Goal: Transaction & Acquisition: Obtain resource

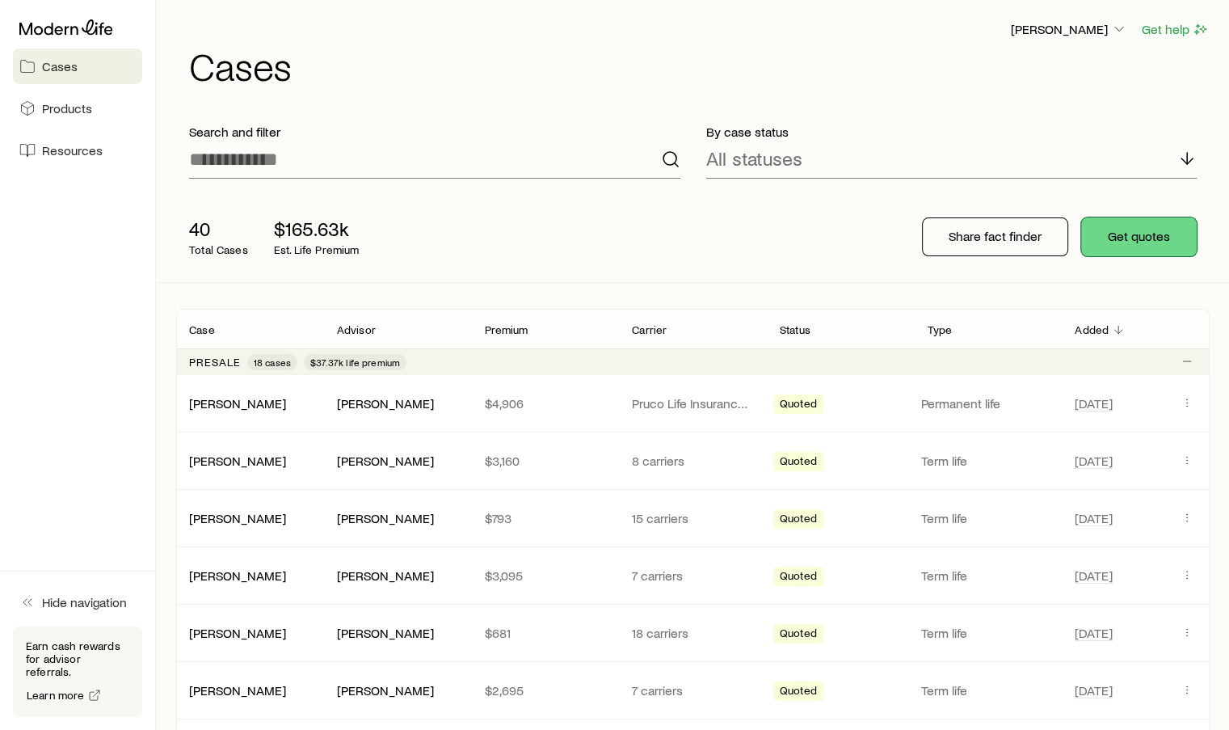
click at [1150, 235] on button "Get quotes" at bounding box center [1139, 236] width 116 height 39
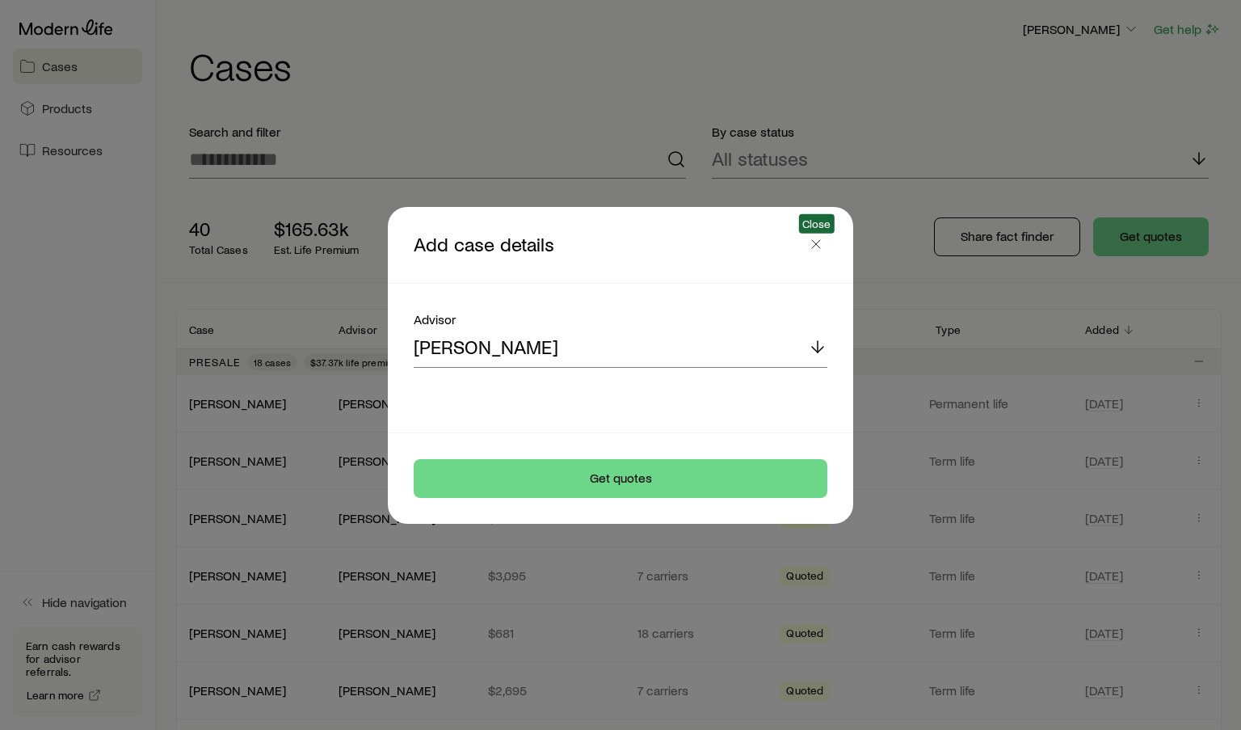
click at [814, 246] on icon "button" at bounding box center [816, 244] width 16 height 16
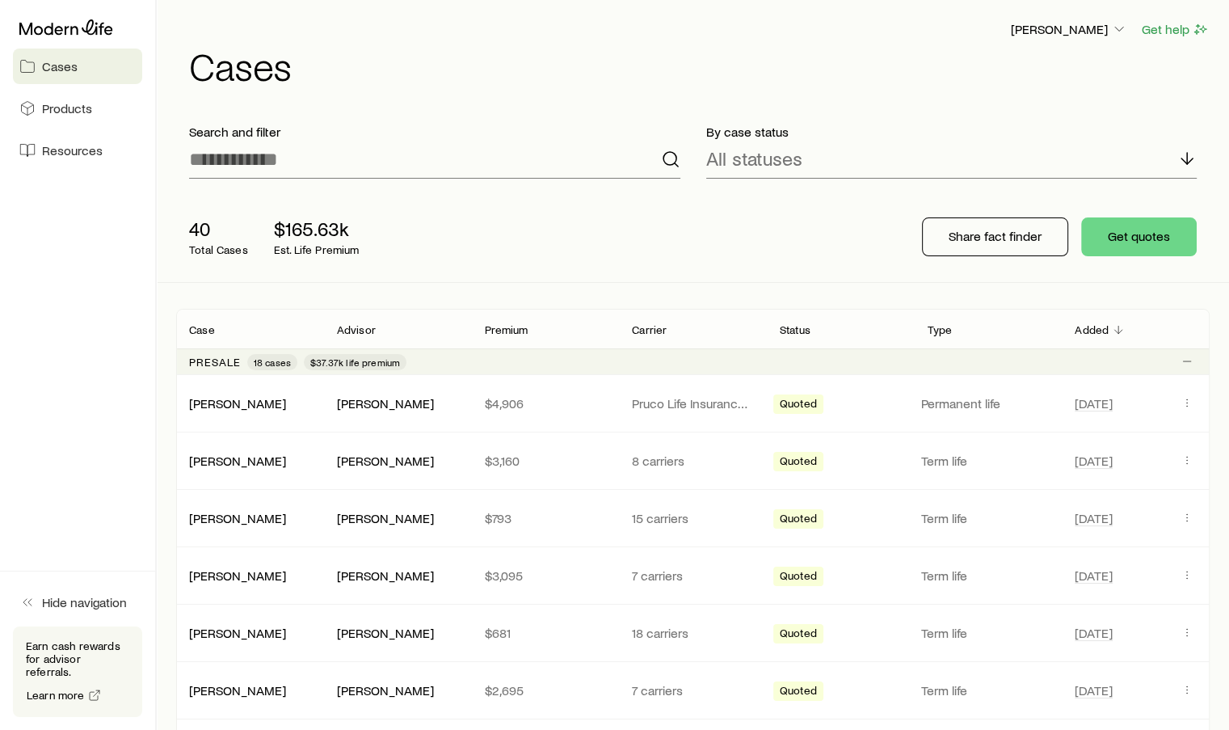
click at [46, 109] on span "Products" at bounding box center [67, 108] width 50 height 16
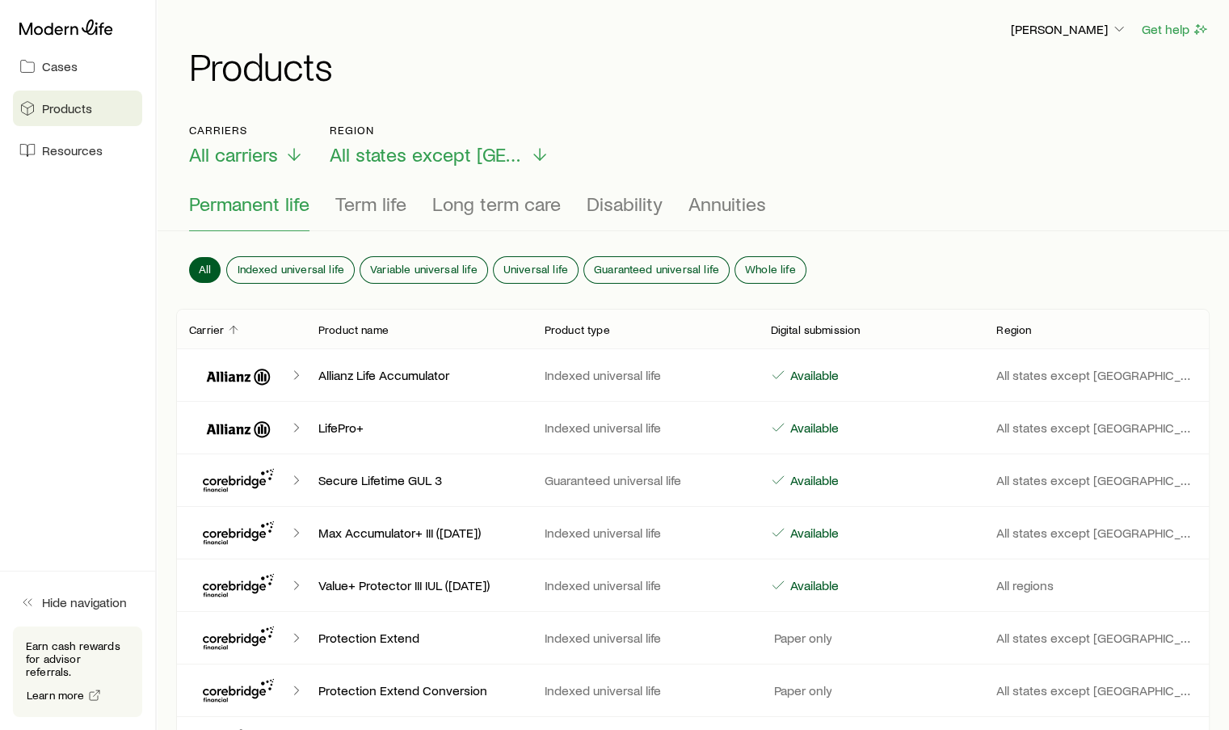
click at [55, 67] on span "Cases" at bounding box center [60, 66] width 36 height 16
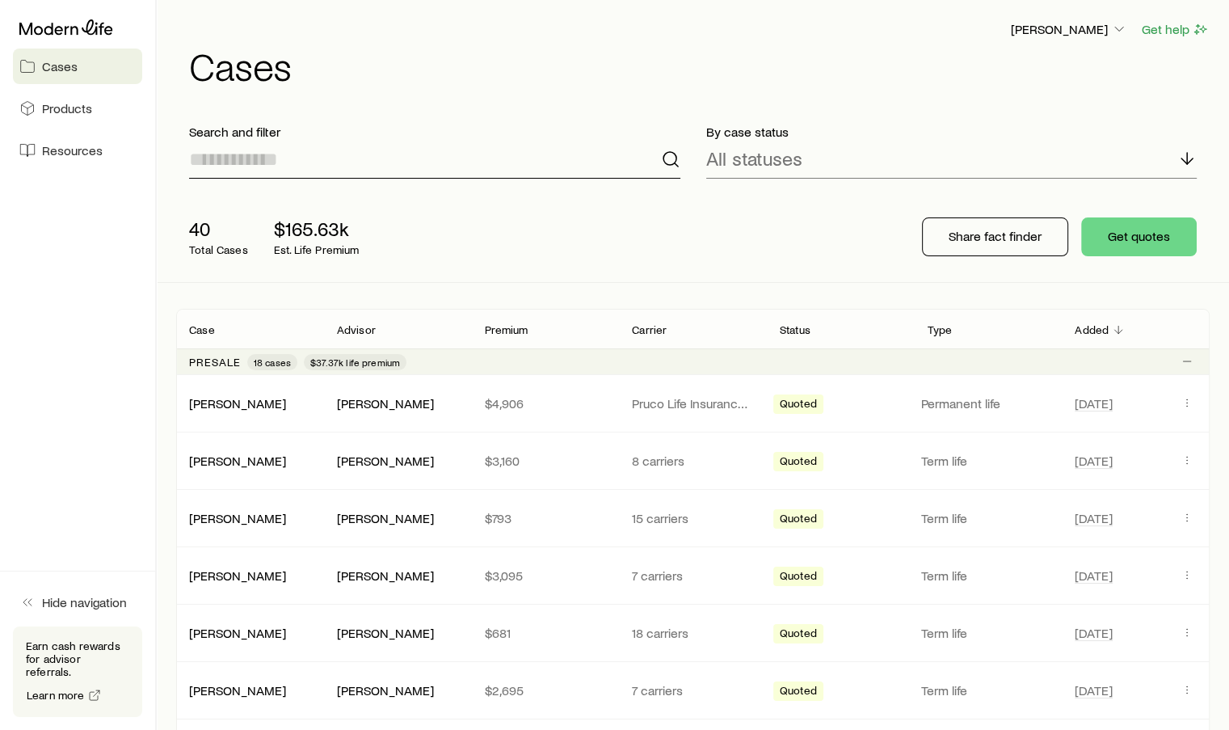
click at [239, 152] on input at bounding box center [434, 159] width 491 height 39
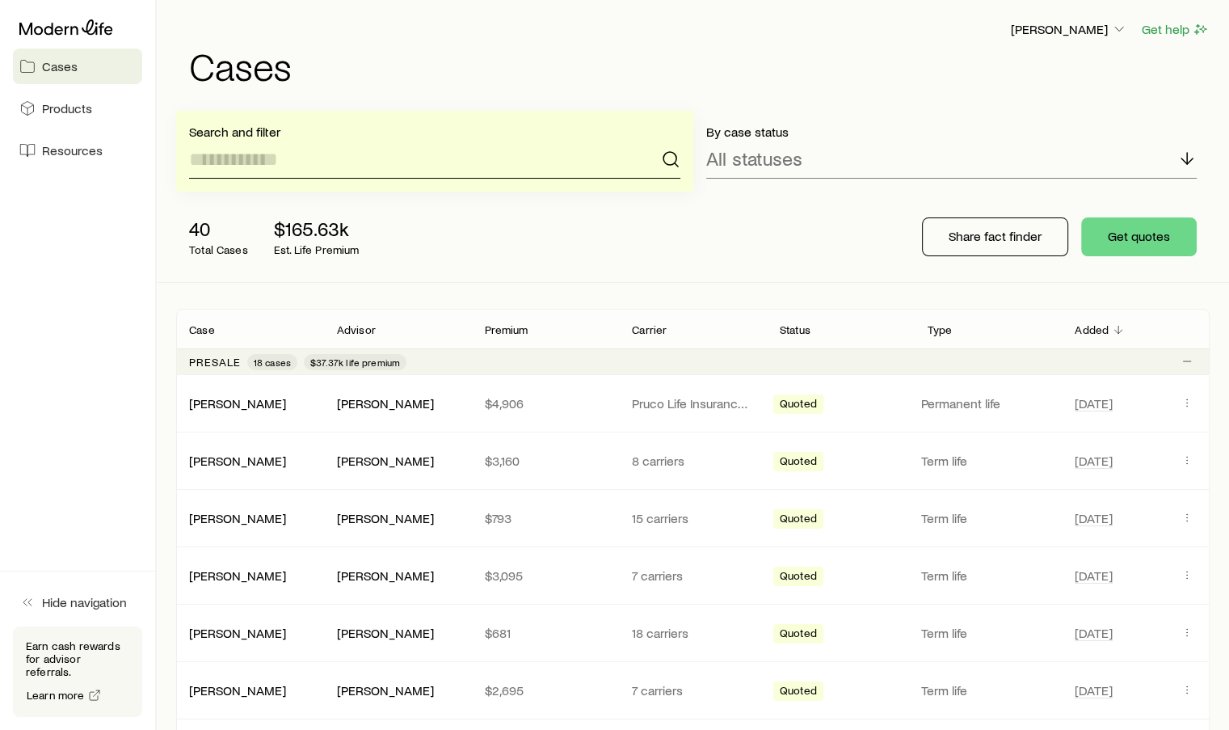
type input "*"
click at [1184, 244] on button "Get quotes" at bounding box center [1139, 236] width 116 height 39
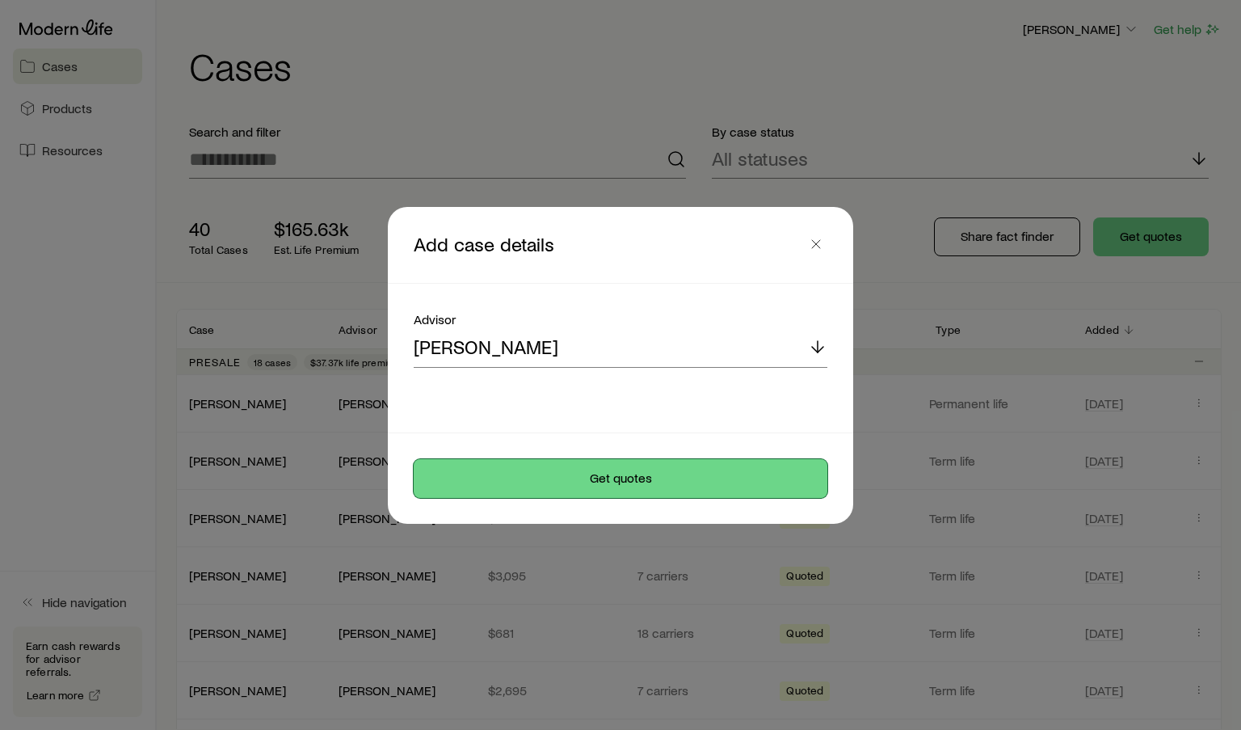
click at [613, 476] on button "Get quotes" at bounding box center [621, 478] width 414 height 39
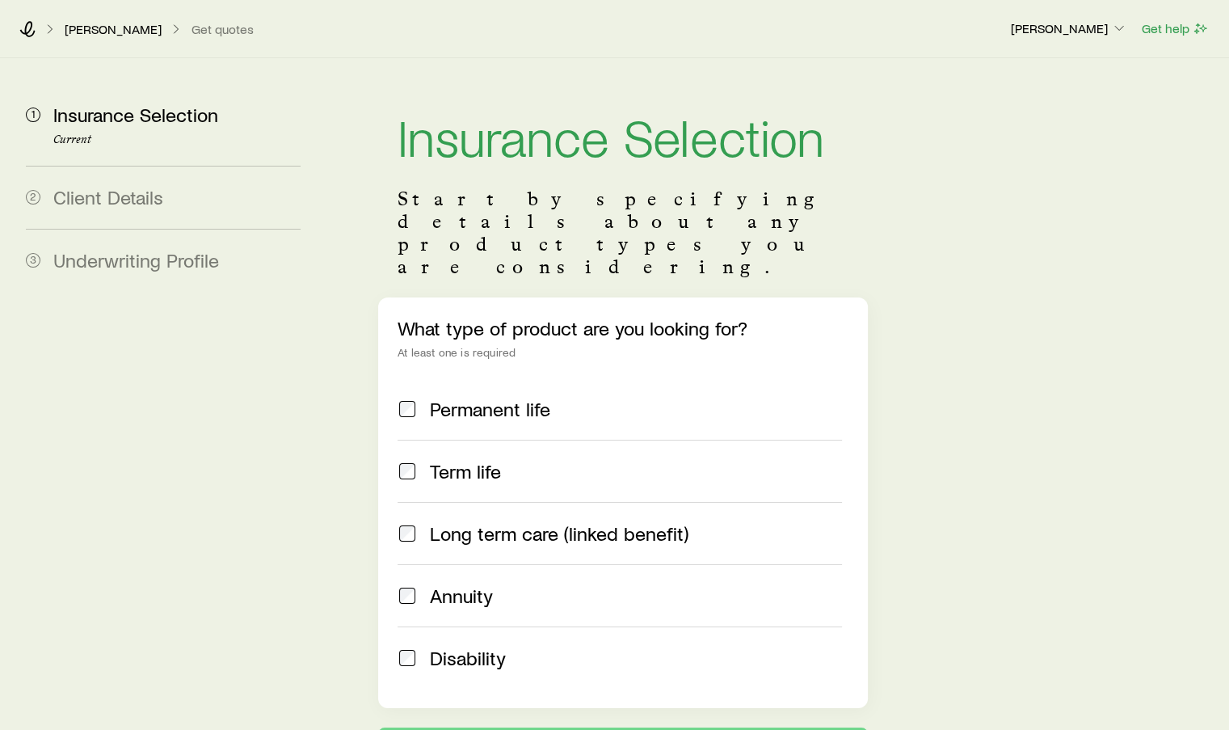
click at [417, 460] on div "Term life" at bounding box center [620, 471] width 444 height 23
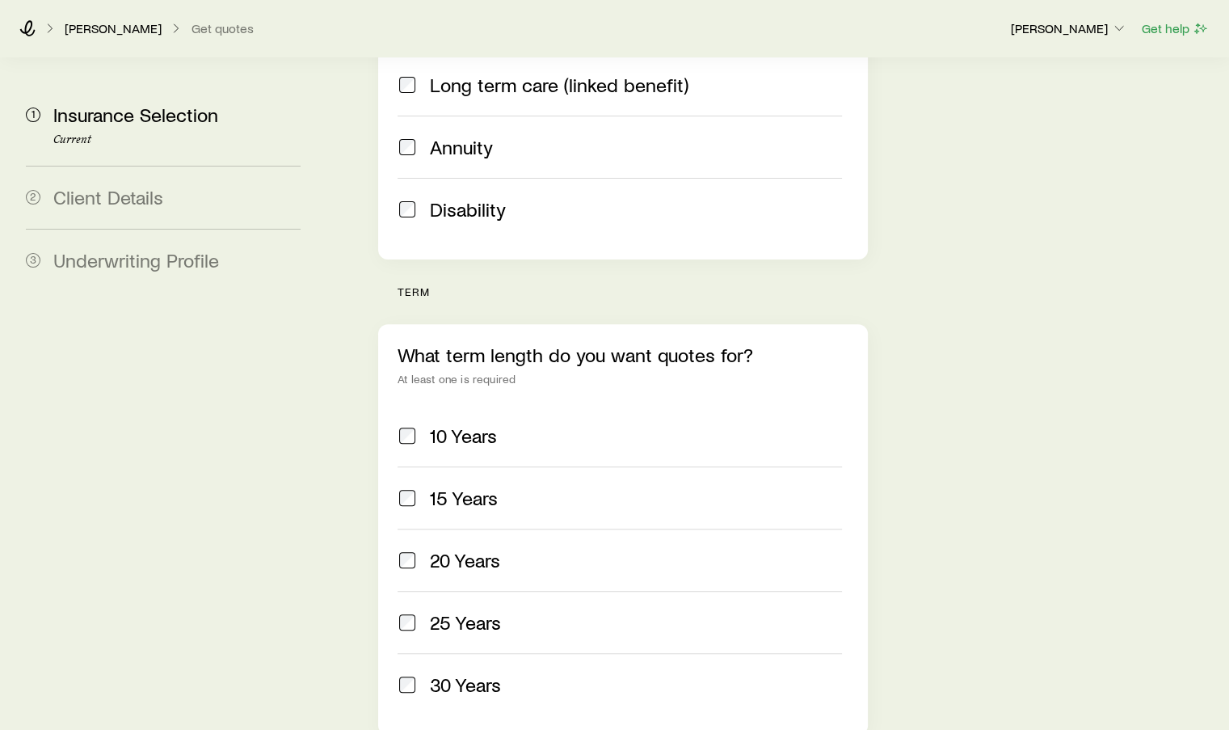
scroll to position [646, 0]
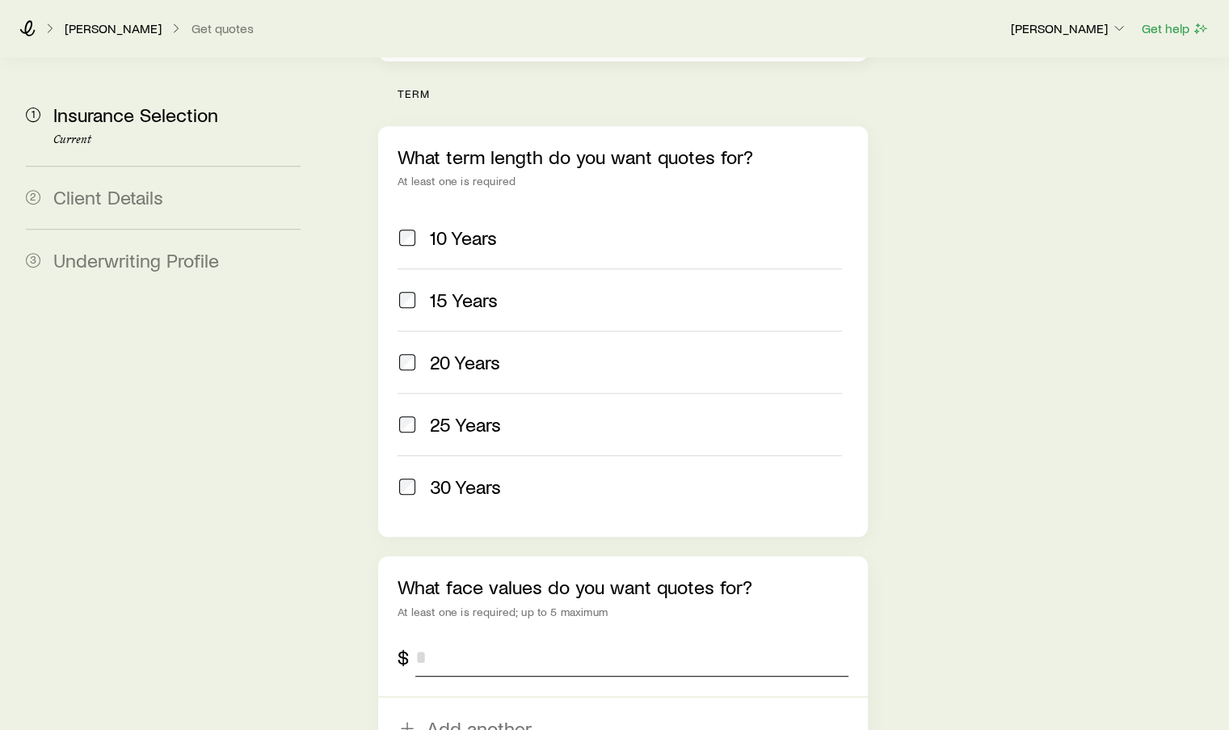
click at [445, 637] on input "tel" at bounding box center [631, 656] width 432 height 39
drag, startPoint x: 445, startPoint y: 602, endPoint x: 437, endPoint y: 607, distance: 9.4
click at [445, 637] on input "tel" at bounding box center [631, 656] width 432 height 39
type input "**********"
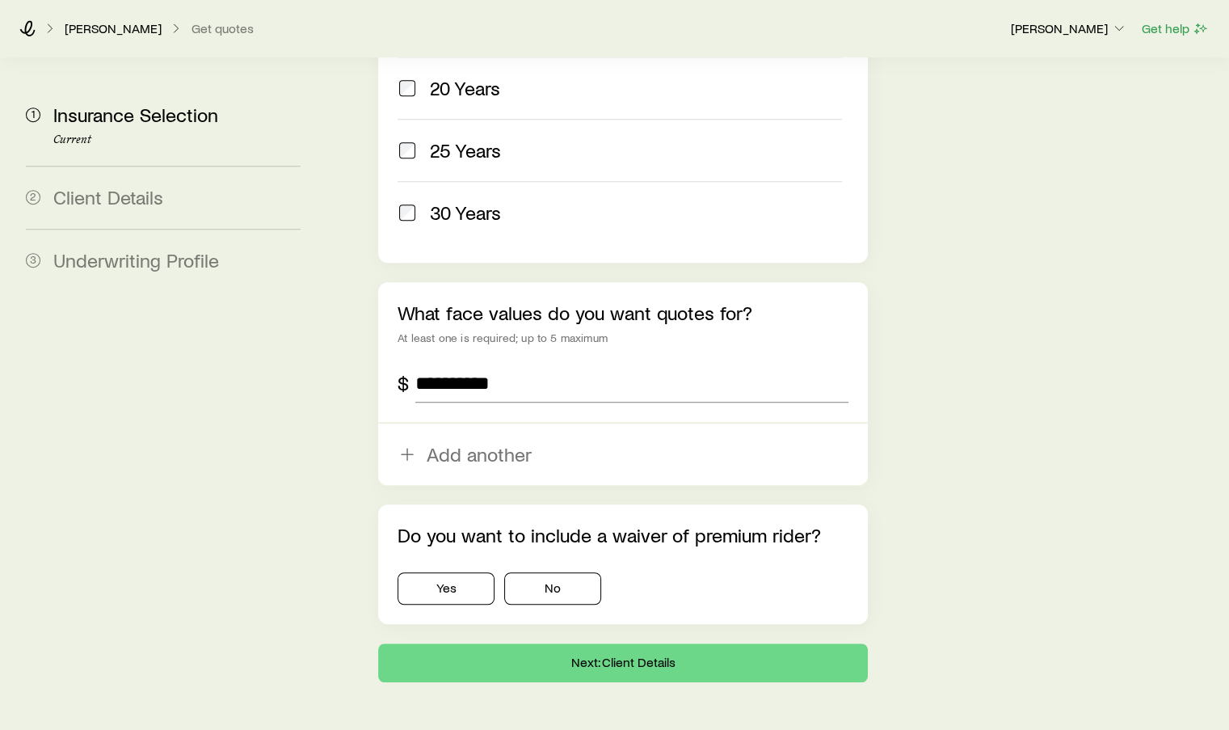
scroll to position [935, 0]
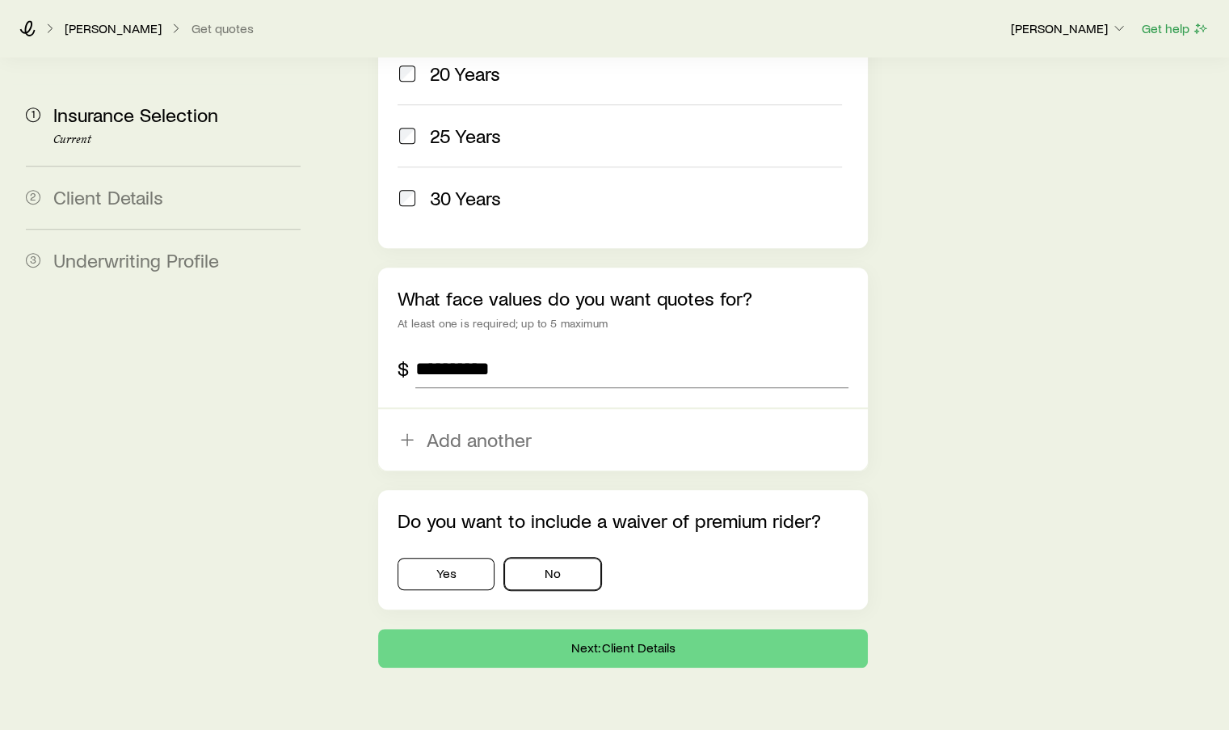
click at [549, 557] on button "No" at bounding box center [552, 573] width 97 height 32
click at [561, 557] on button "No" at bounding box center [552, 573] width 97 height 32
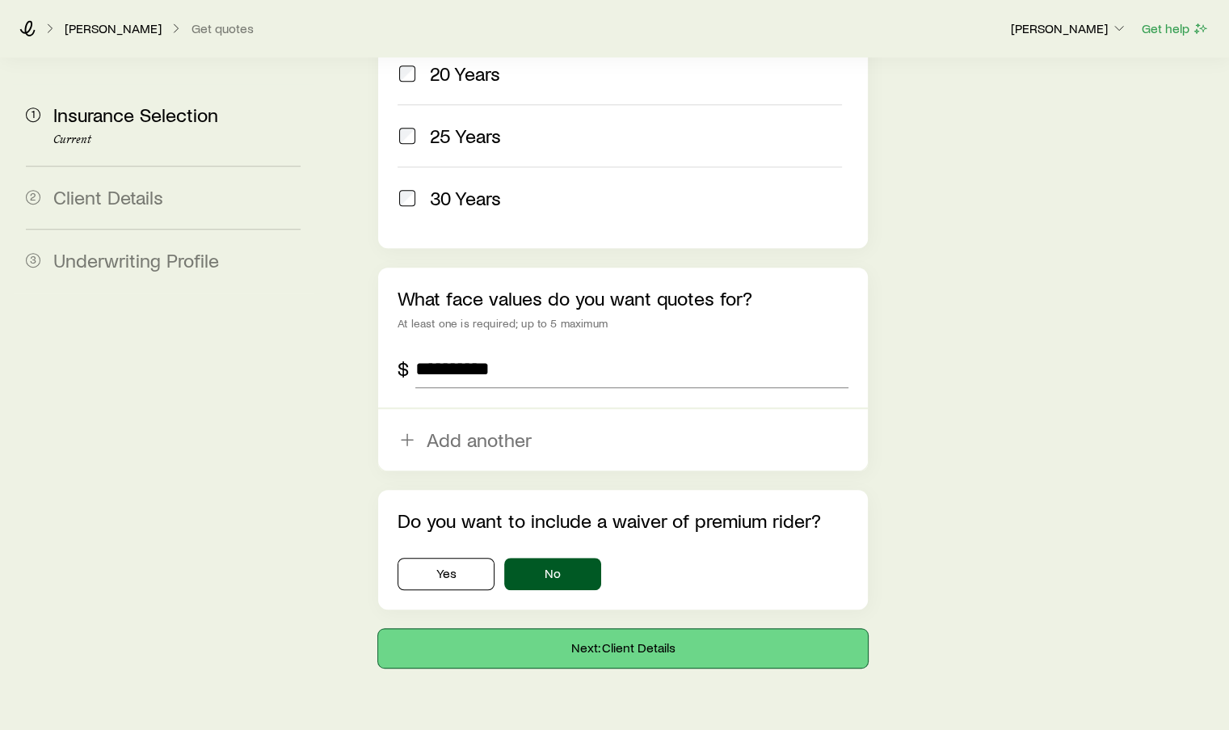
click at [605, 629] on button "Next: Client Details" at bounding box center [622, 648] width 489 height 39
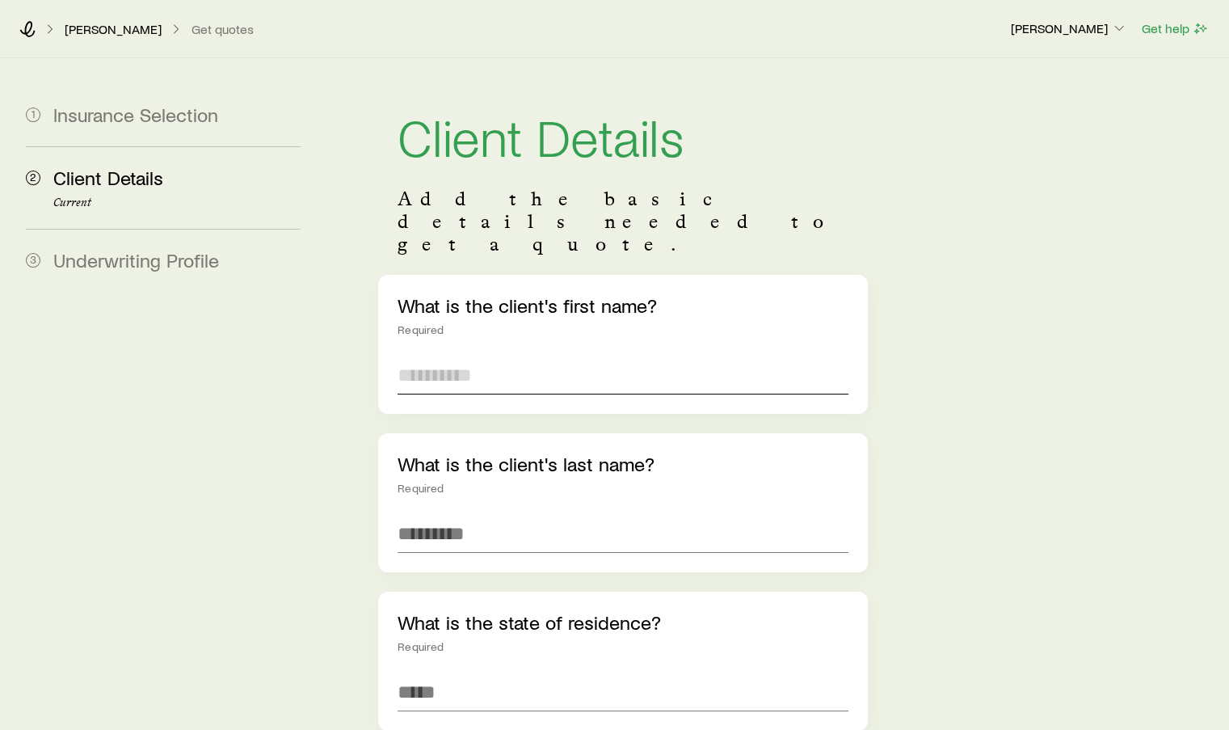
click at [447, 355] on input "text" at bounding box center [623, 374] width 450 height 39
type input "*******"
type input "*****"
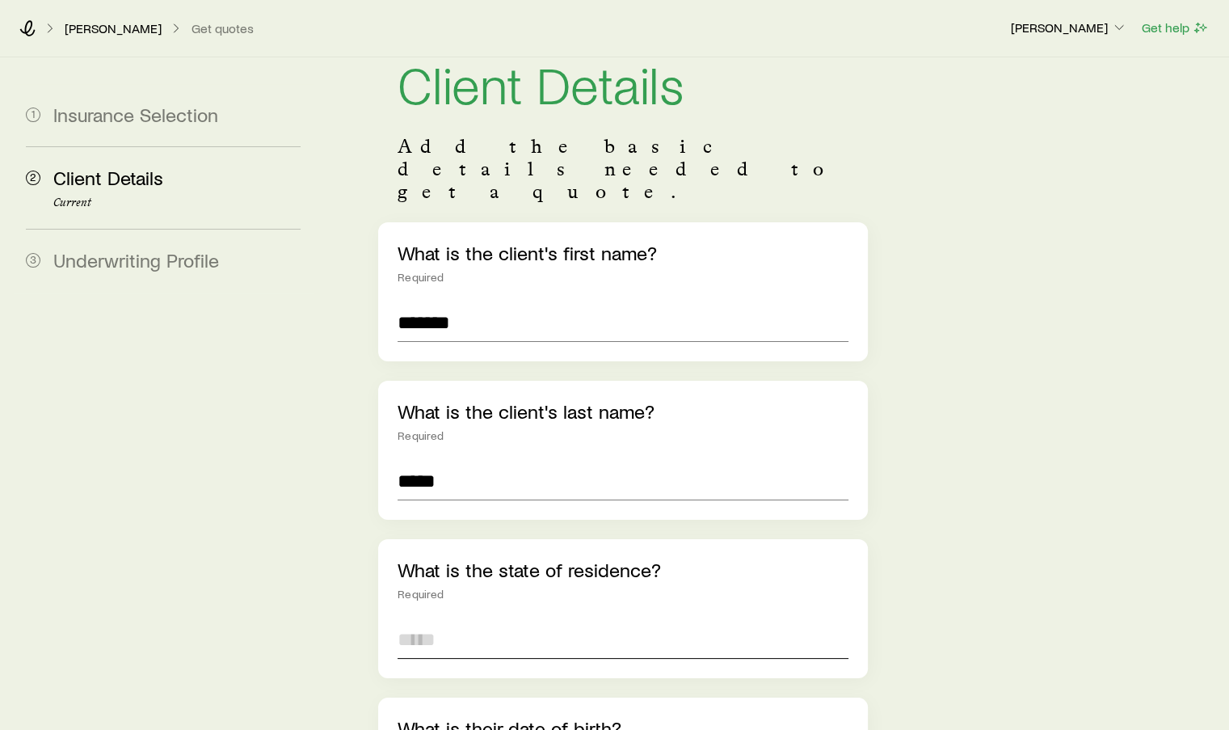
scroll to position [81, 0]
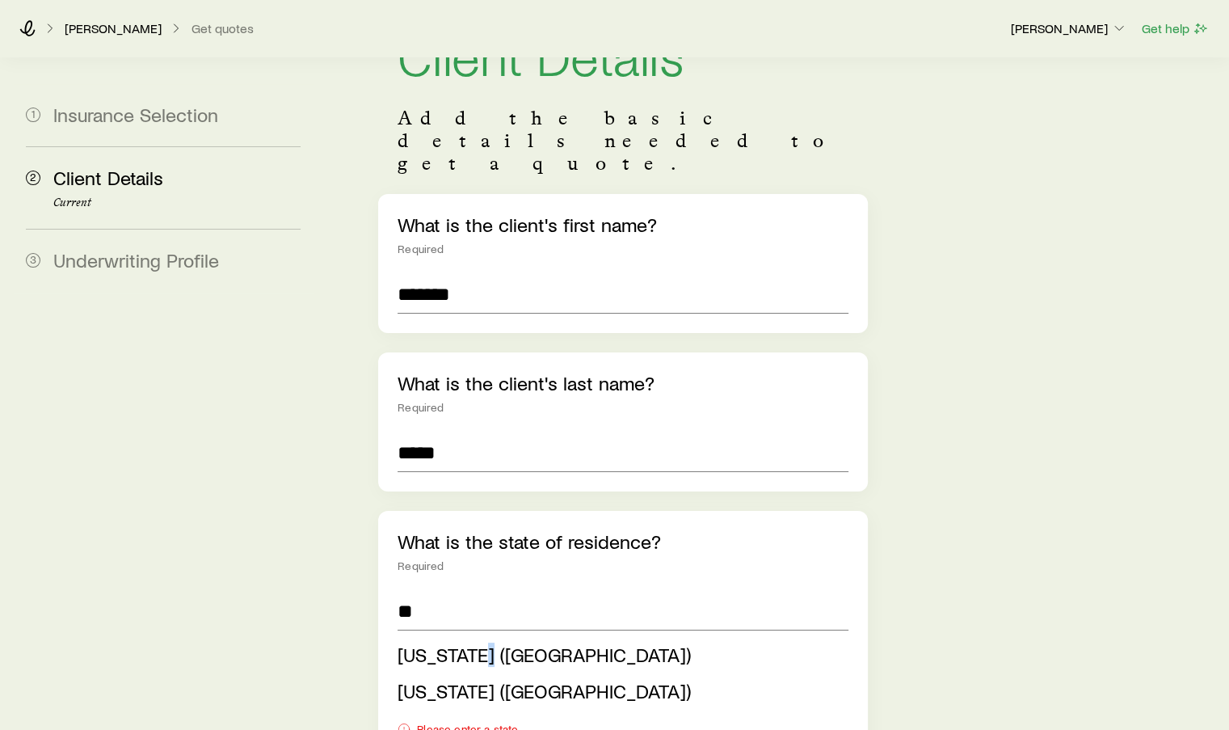
click at [487, 637] on li "[US_STATE] ([GEOGRAPHIC_DATA])" at bounding box center [618, 655] width 440 height 36
type input "**********"
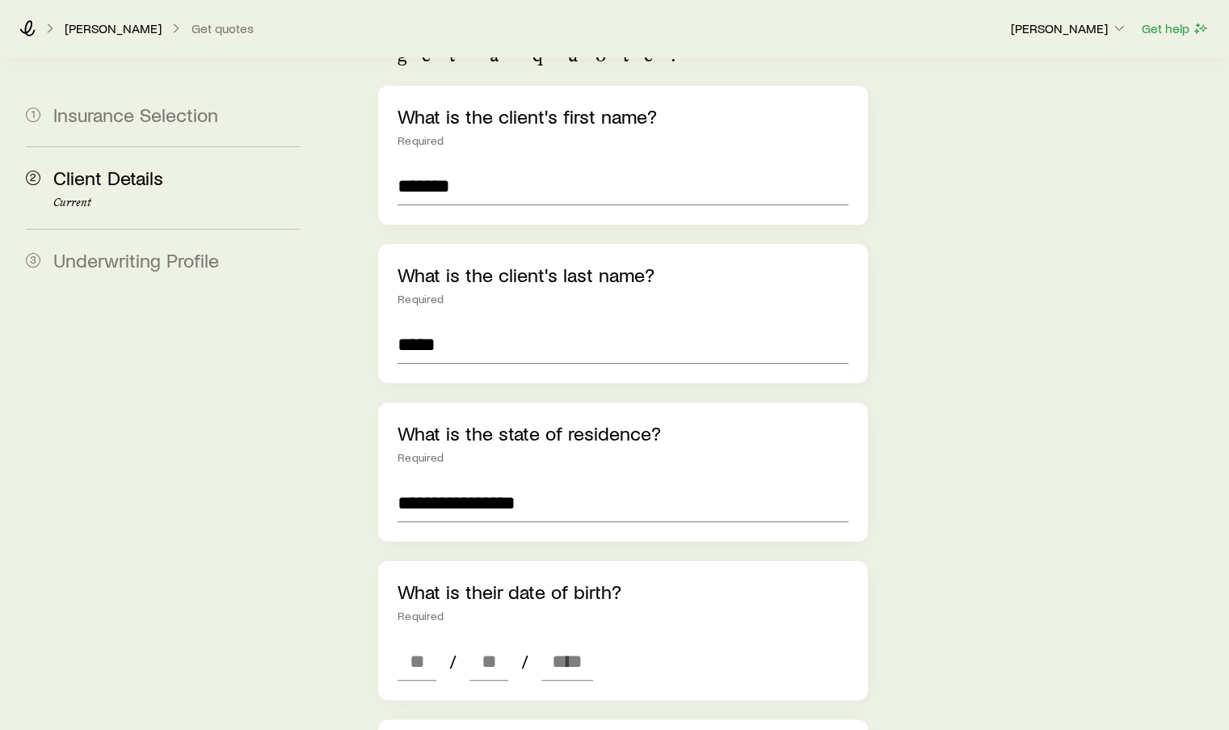
scroll to position [323, 0]
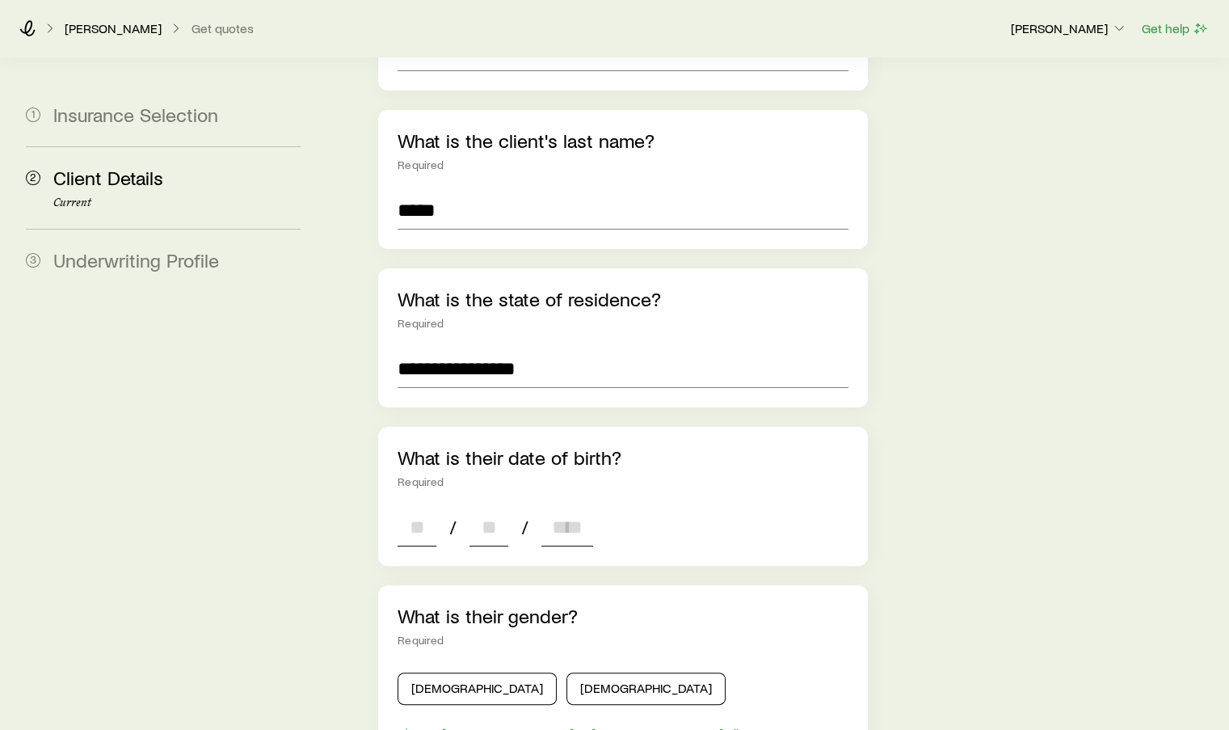
click at [414, 507] on input at bounding box center [417, 526] width 39 height 39
type input "**"
type input "****"
type input "*"
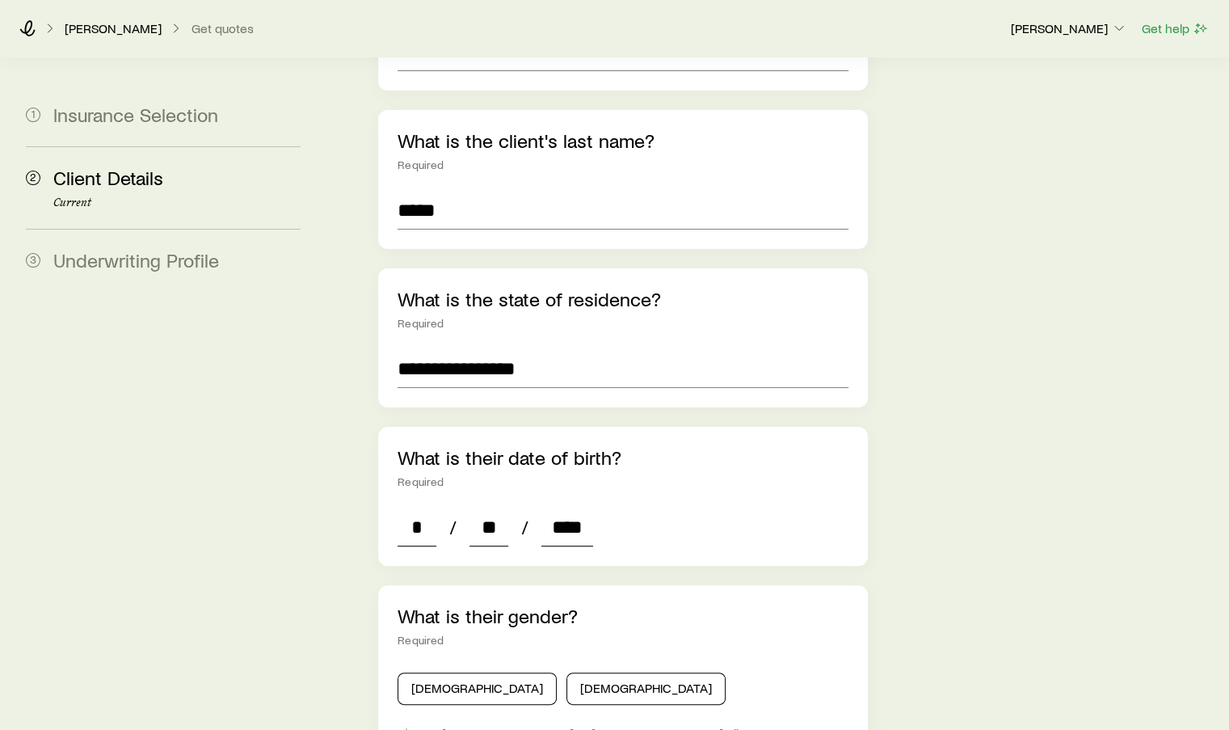
type input "****"
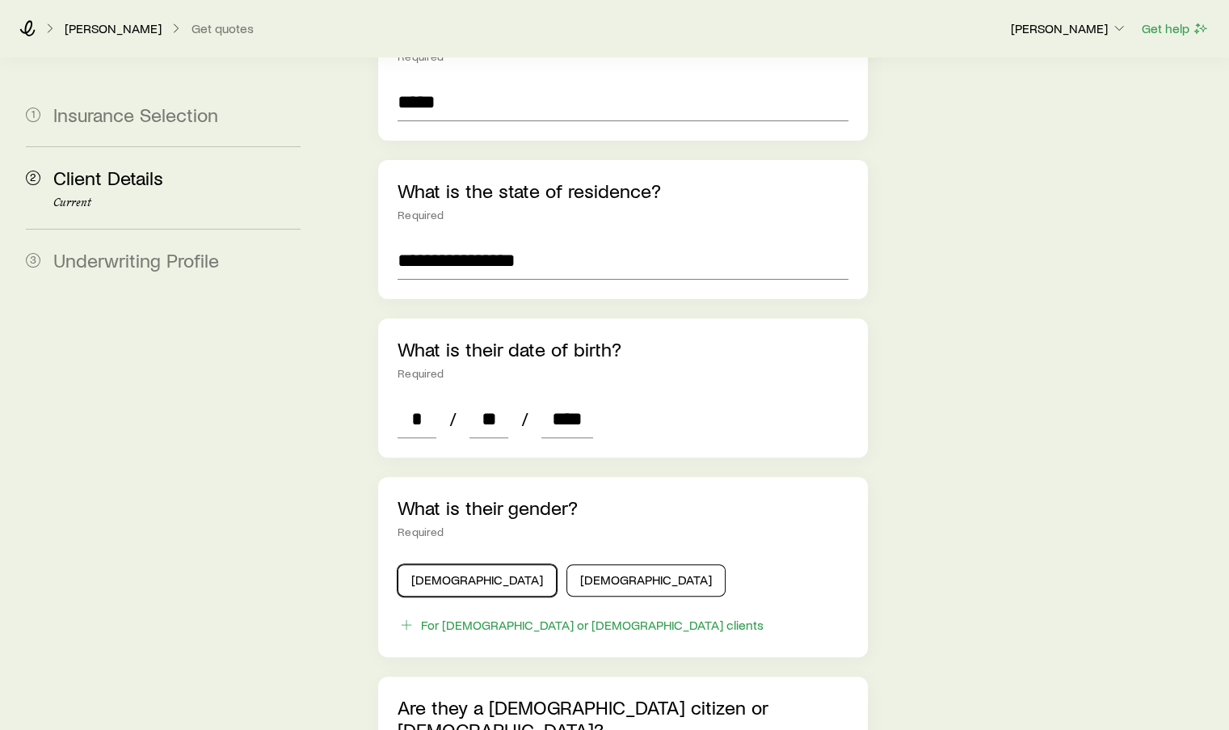
scroll to position [485, 0]
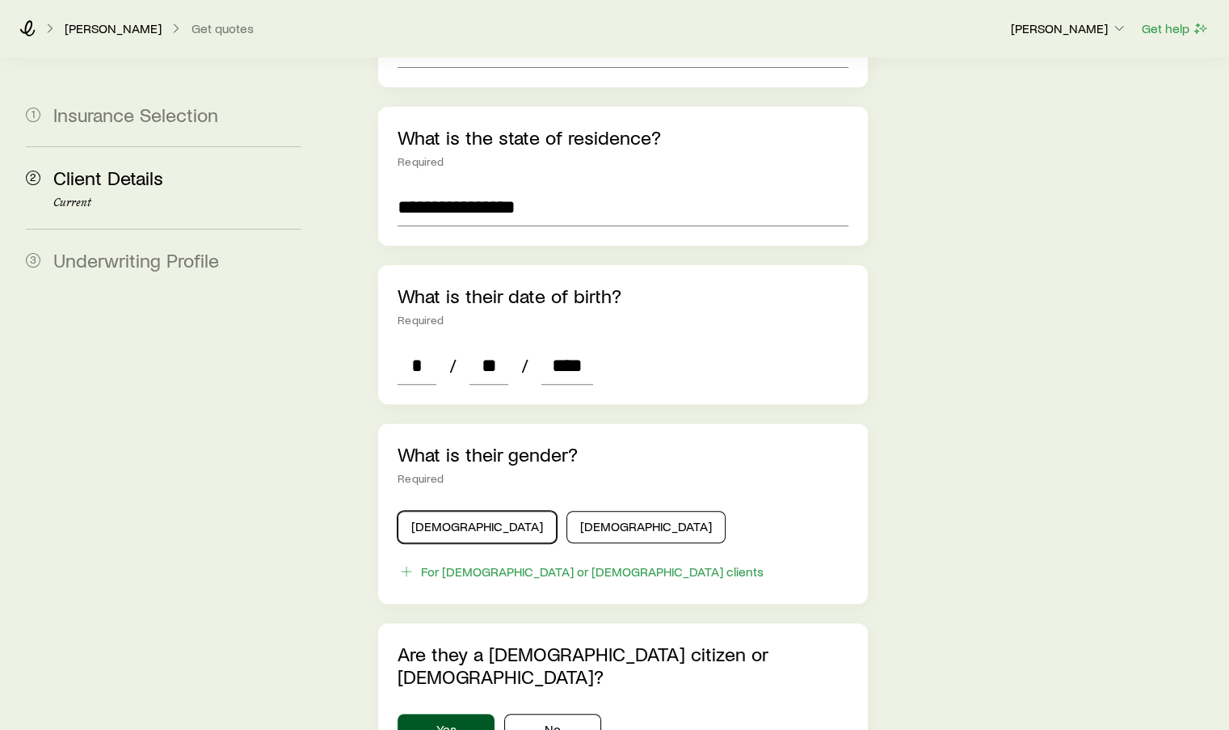
click at [462, 511] on button "[DEMOGRAPHIC_DATA]" at bounding box center [477, 527] width 159 height 32
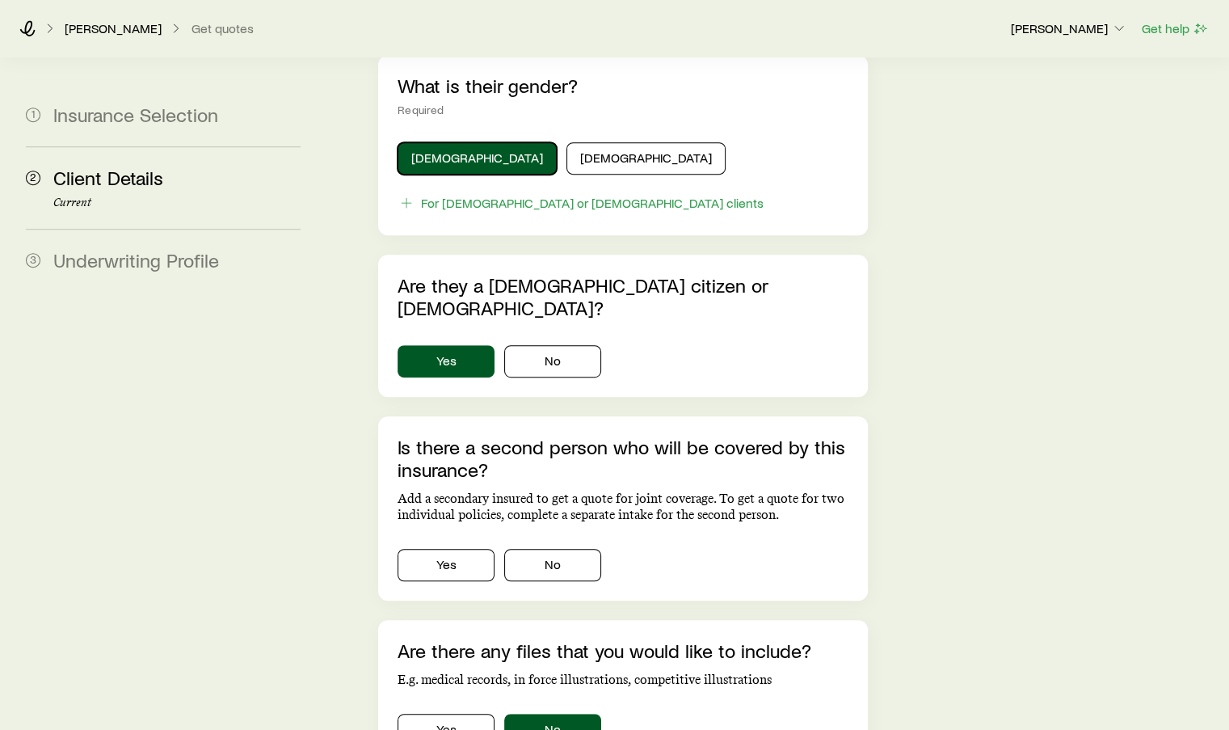
scroll to position [889, 0]
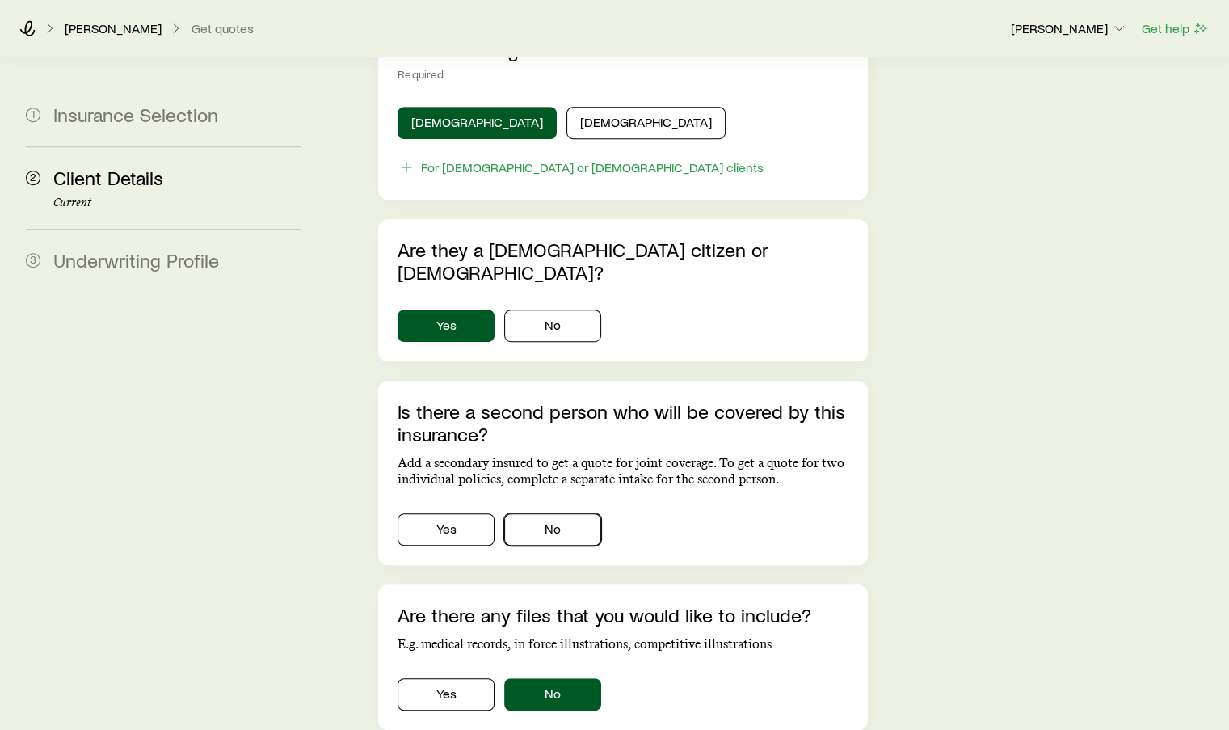
click at [549, 513] on button "No" at bounding box center [552, 529] width 97 height 32
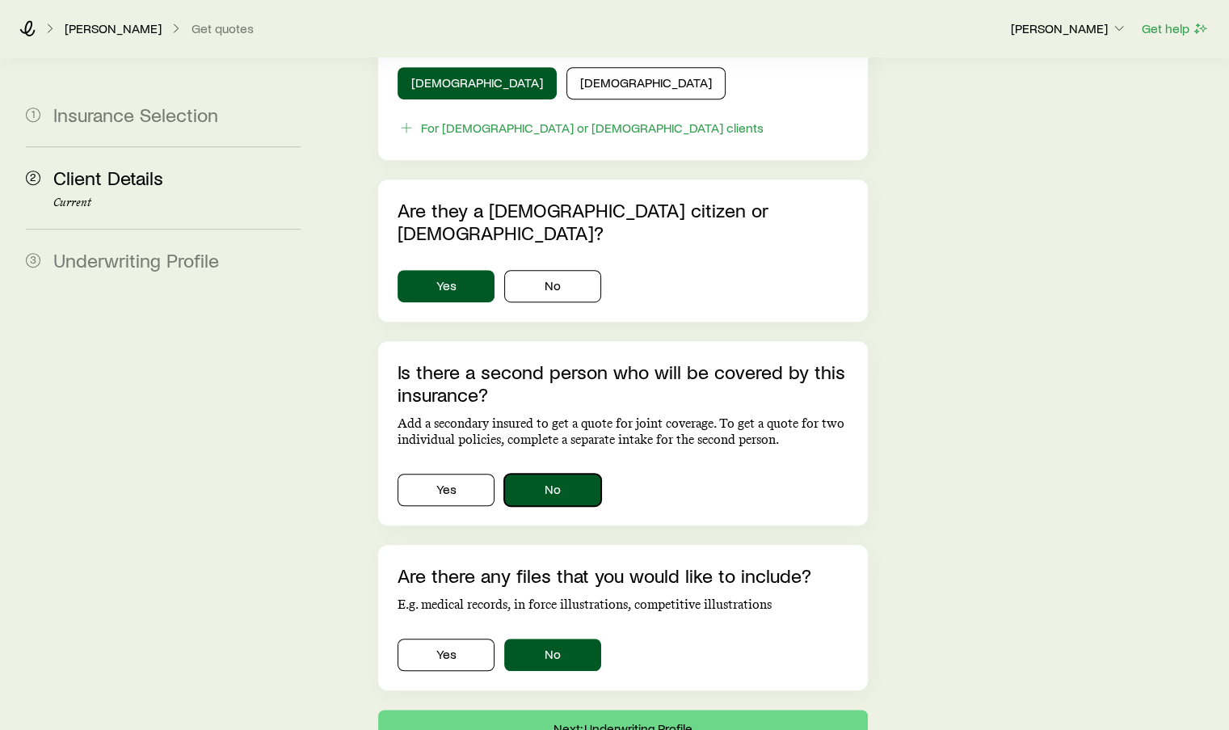
scroll to position [988, 0]
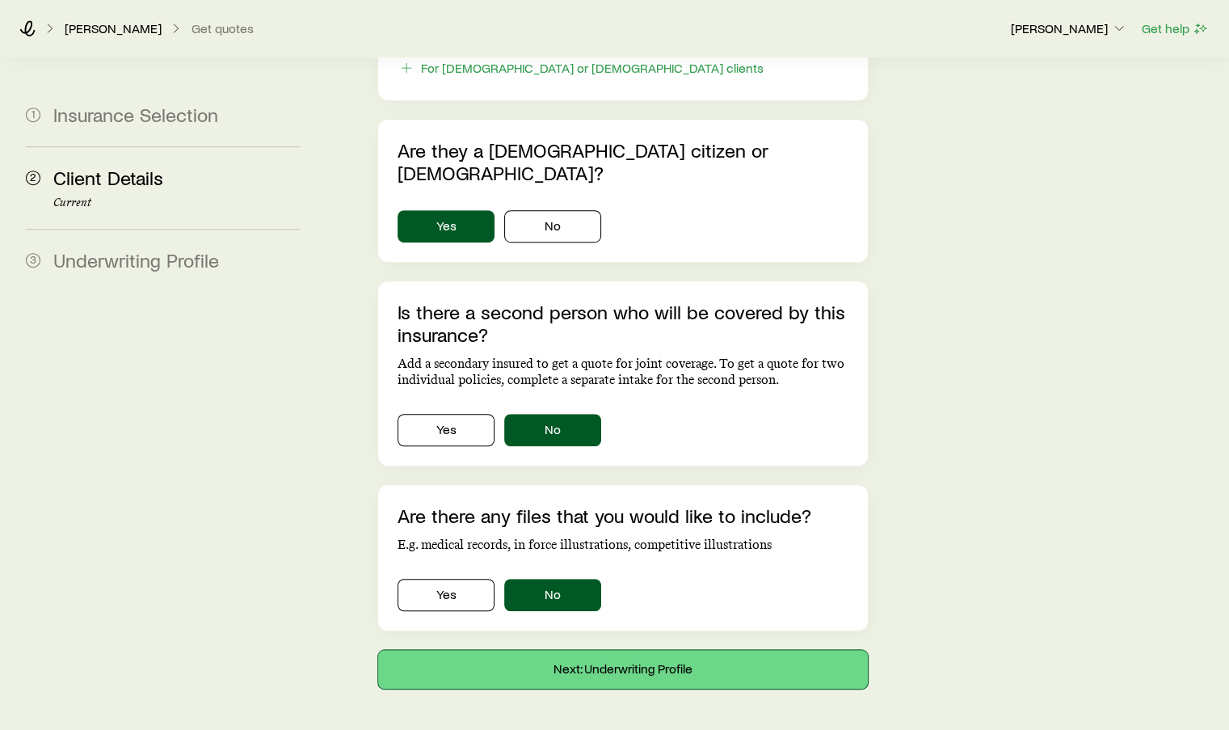
click at [656, 650] on button "Next: Underwriting Profile" at bounding box center [622, 669] width 489 height 39
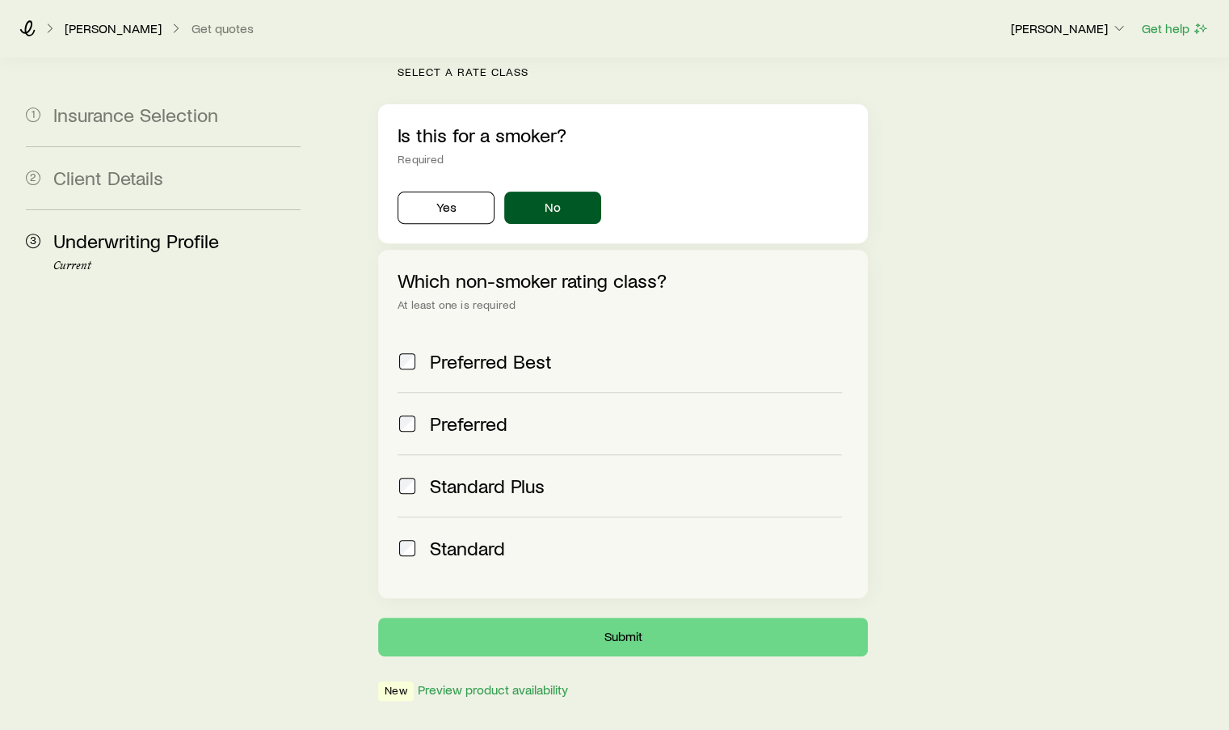
scroll to position [557, 0]
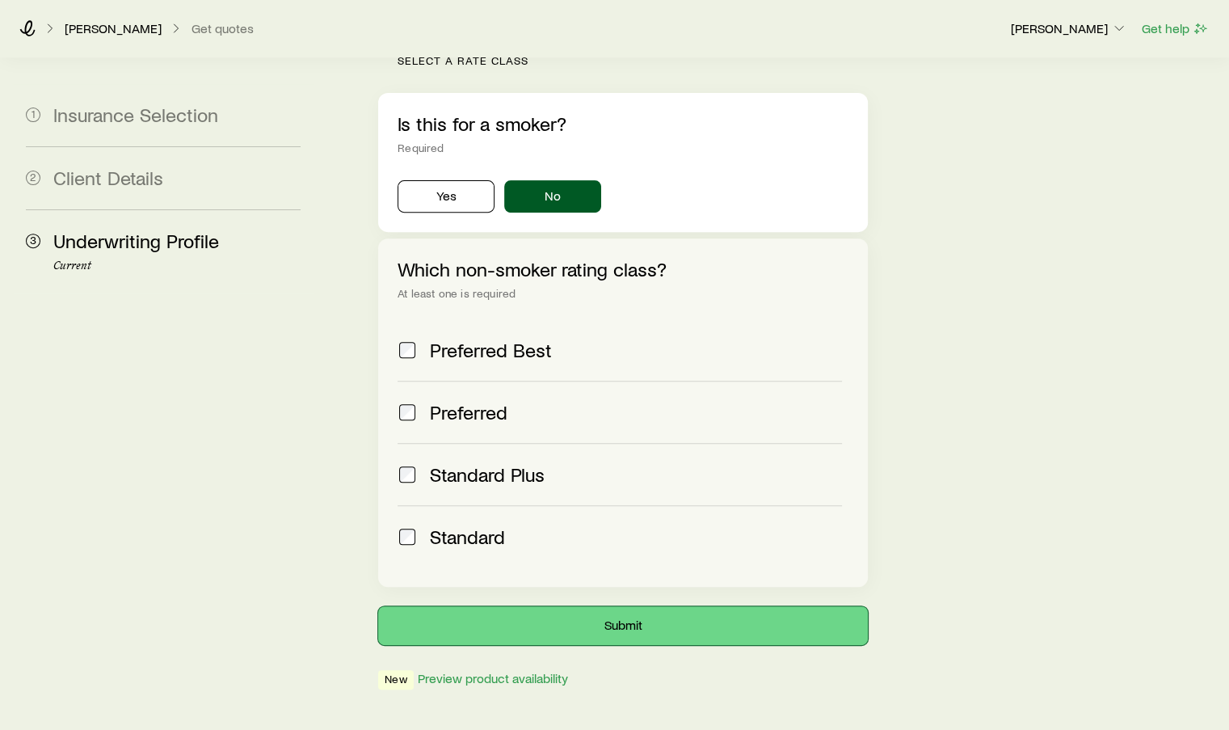
click at [625, 606] on button "Submit" at bounding box center [622, 625] width 489 height 39
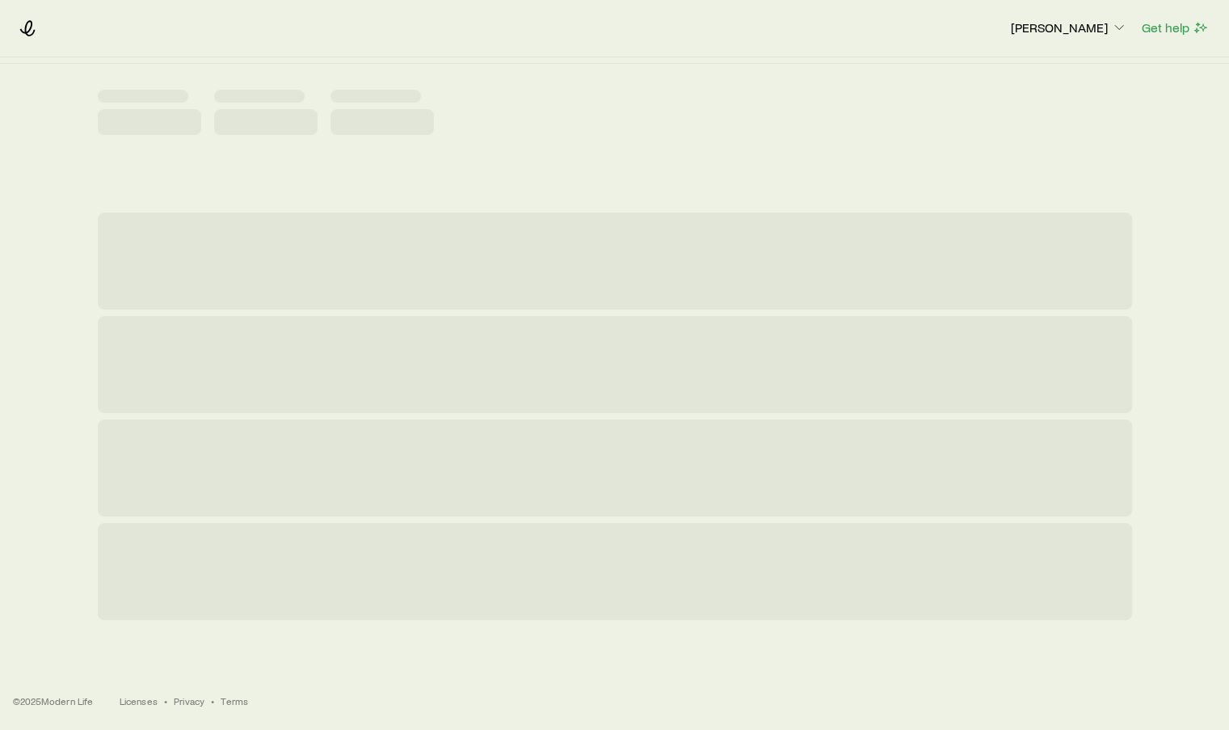
scroll to position [0, 0]
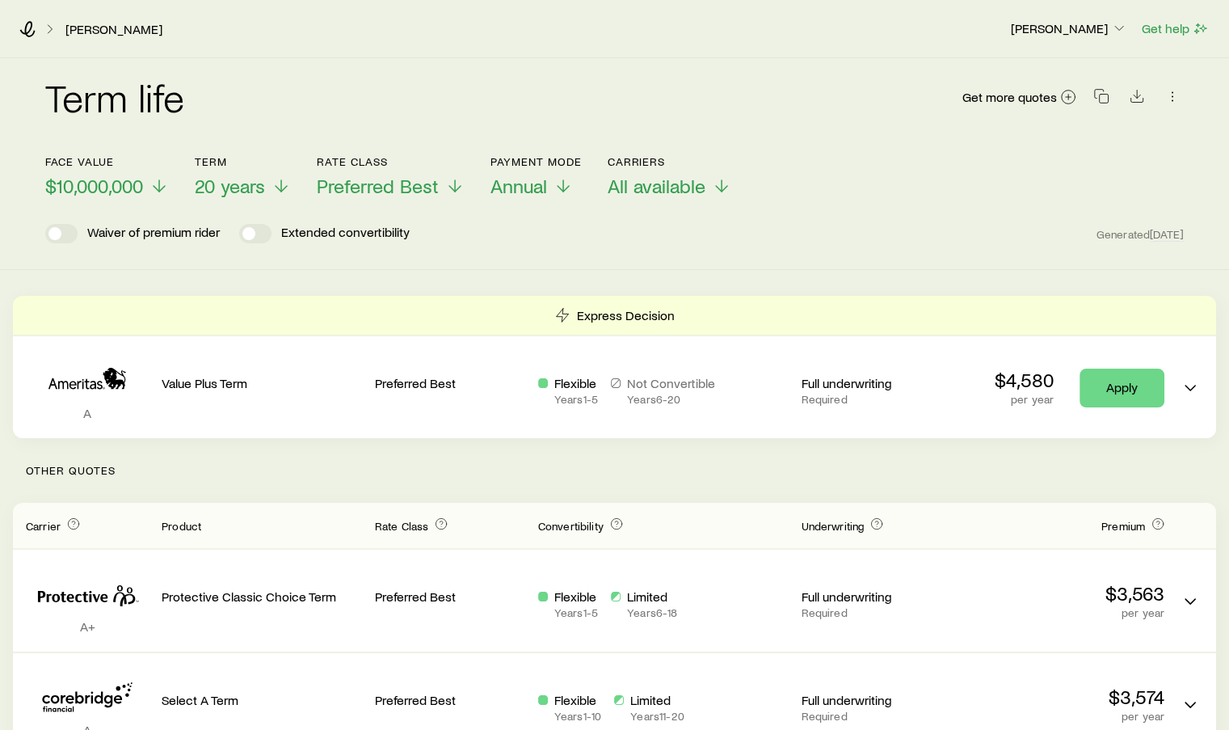
click at [274, 185] on icon at bounding box center [280, 185] width 19 height 19
click at [381, 74] on div "Term life Get more quotes" at bounding box center [614, 106] width 1138 height 97
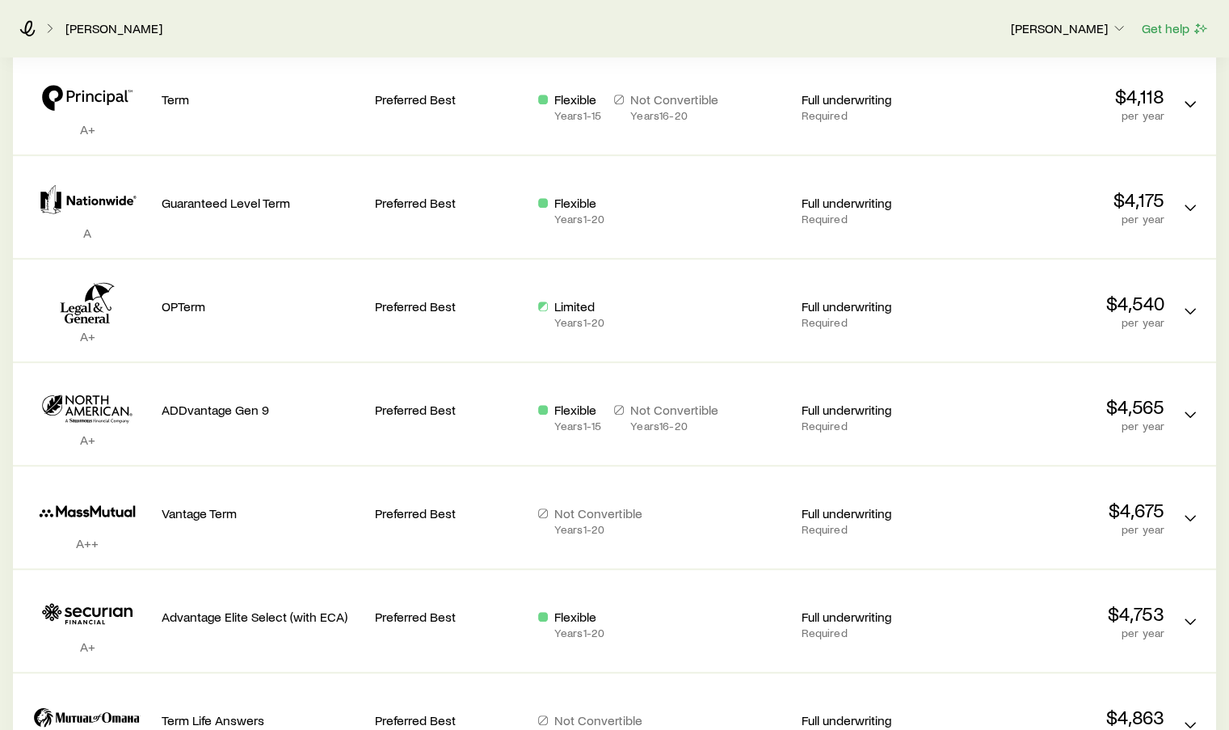
scroll to position [808, 0]
click at [1138, 478] on div "$4,675 per year" at bounding box center [1064, 506] width 200 height 57
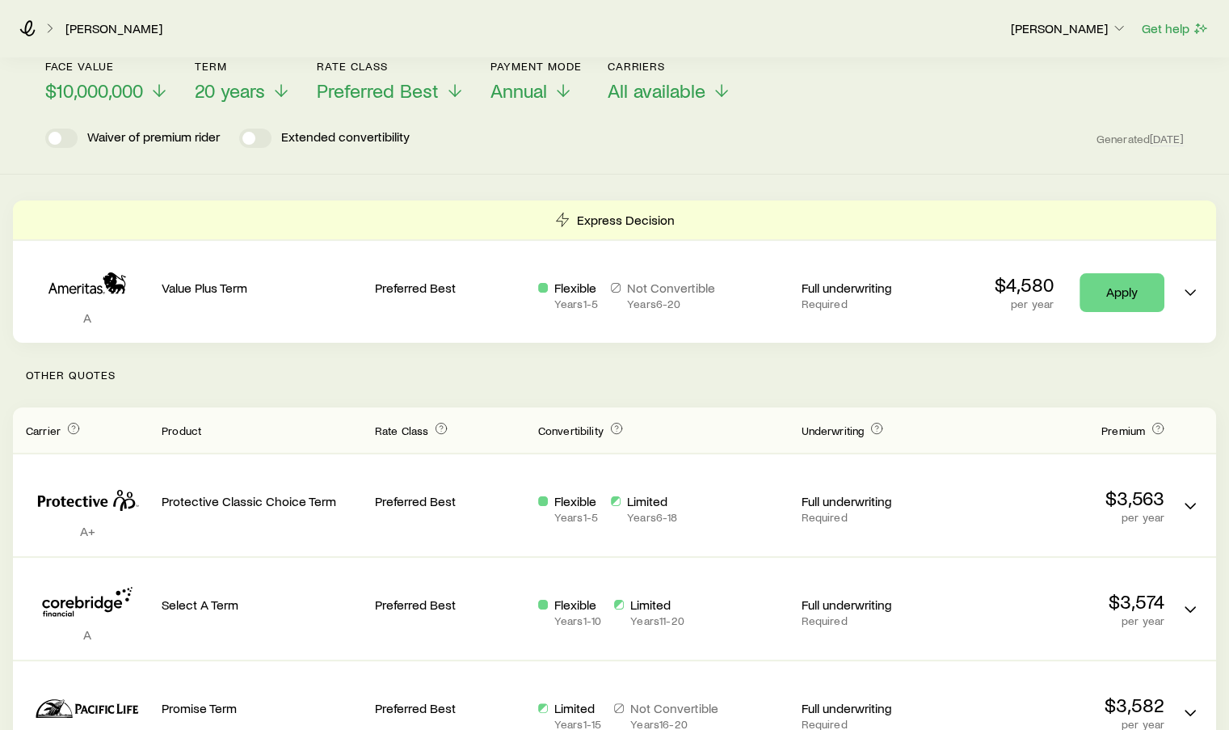
scroll to position [81, 0]
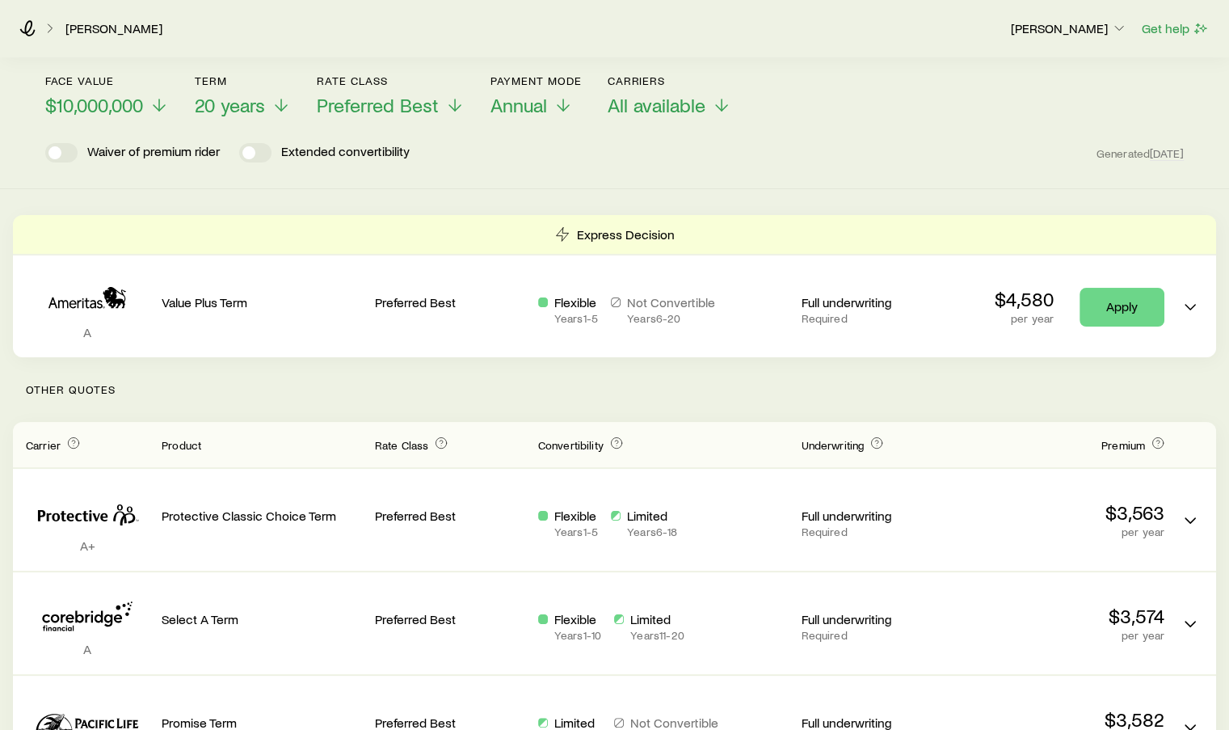
click at [278, 107] on polyline at bounding box center [281, 108] width 11 height 6
click at [278, 108] on polyline at bounding box center [281, 108] width 11 height 6
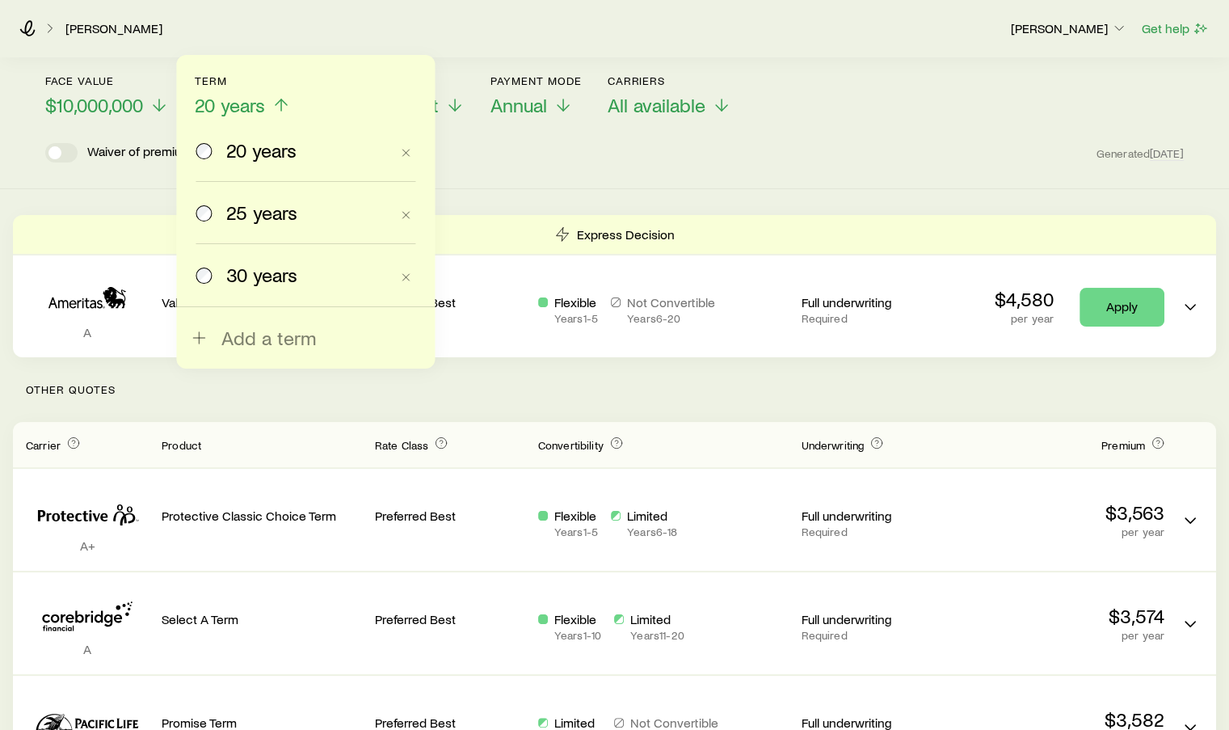
click at [252, 272] on span "30 years" at bounding box center [261, 274] width 71 height 23
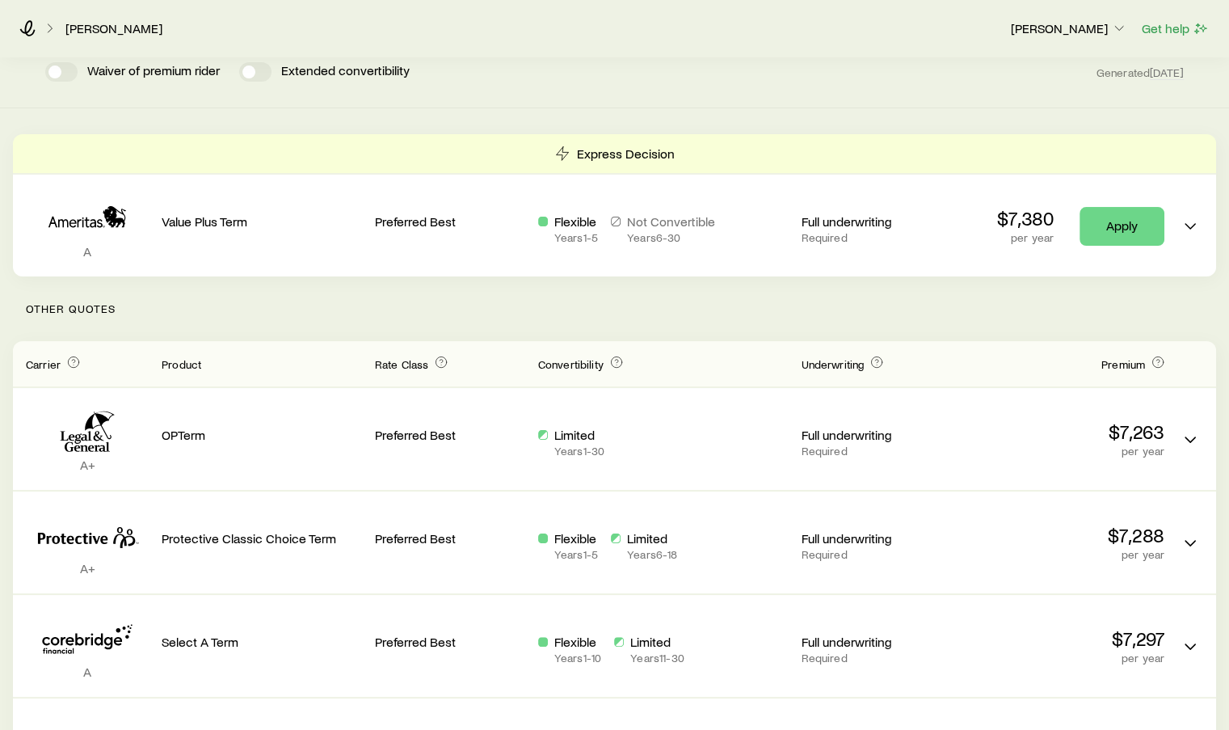
scroll to position [0, 0]
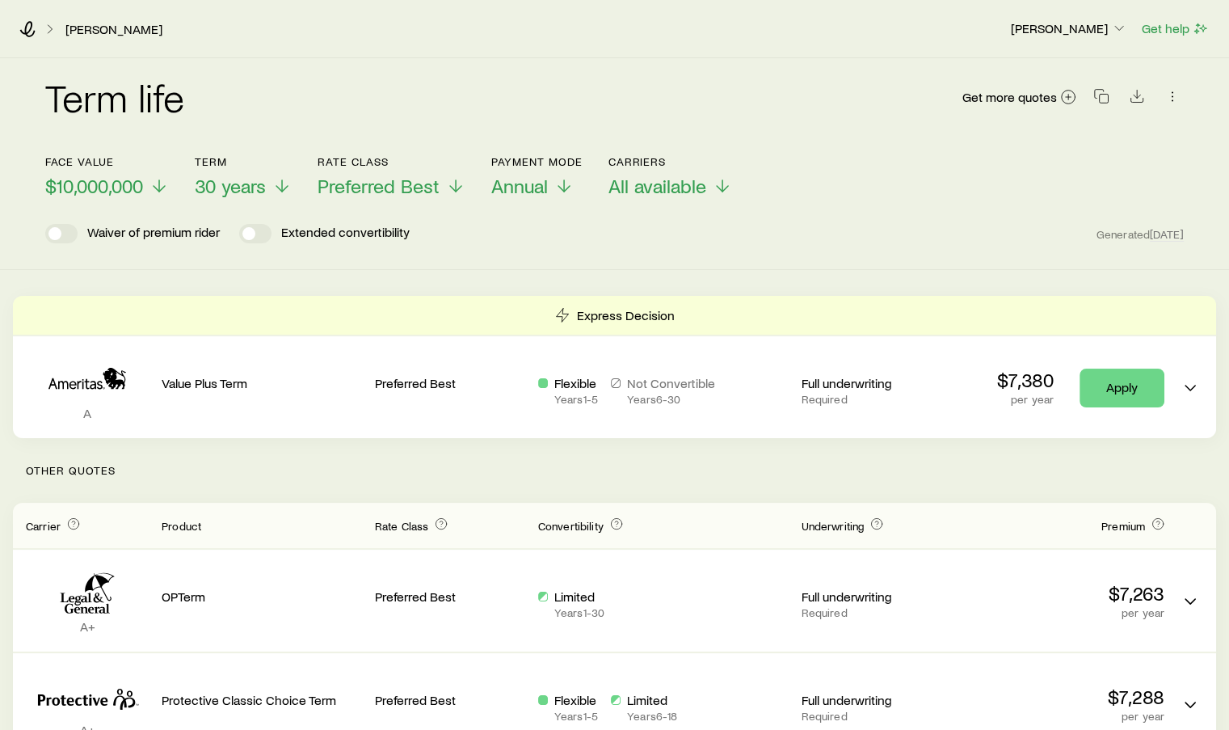
click at [273, 190] on p "30 years" at bounding box center [243, 186] width 97 height 23
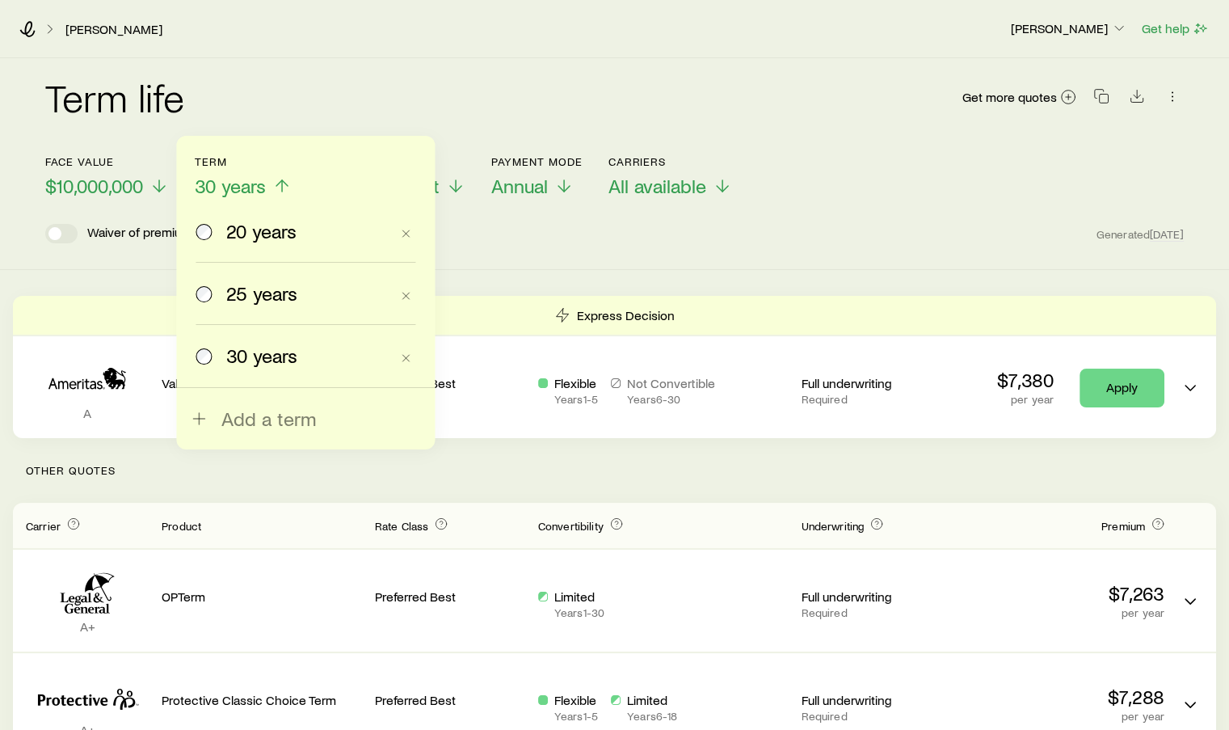
click at [254, 285] on span "25 years" at bounding box center [261, 293] width 71 height 23
